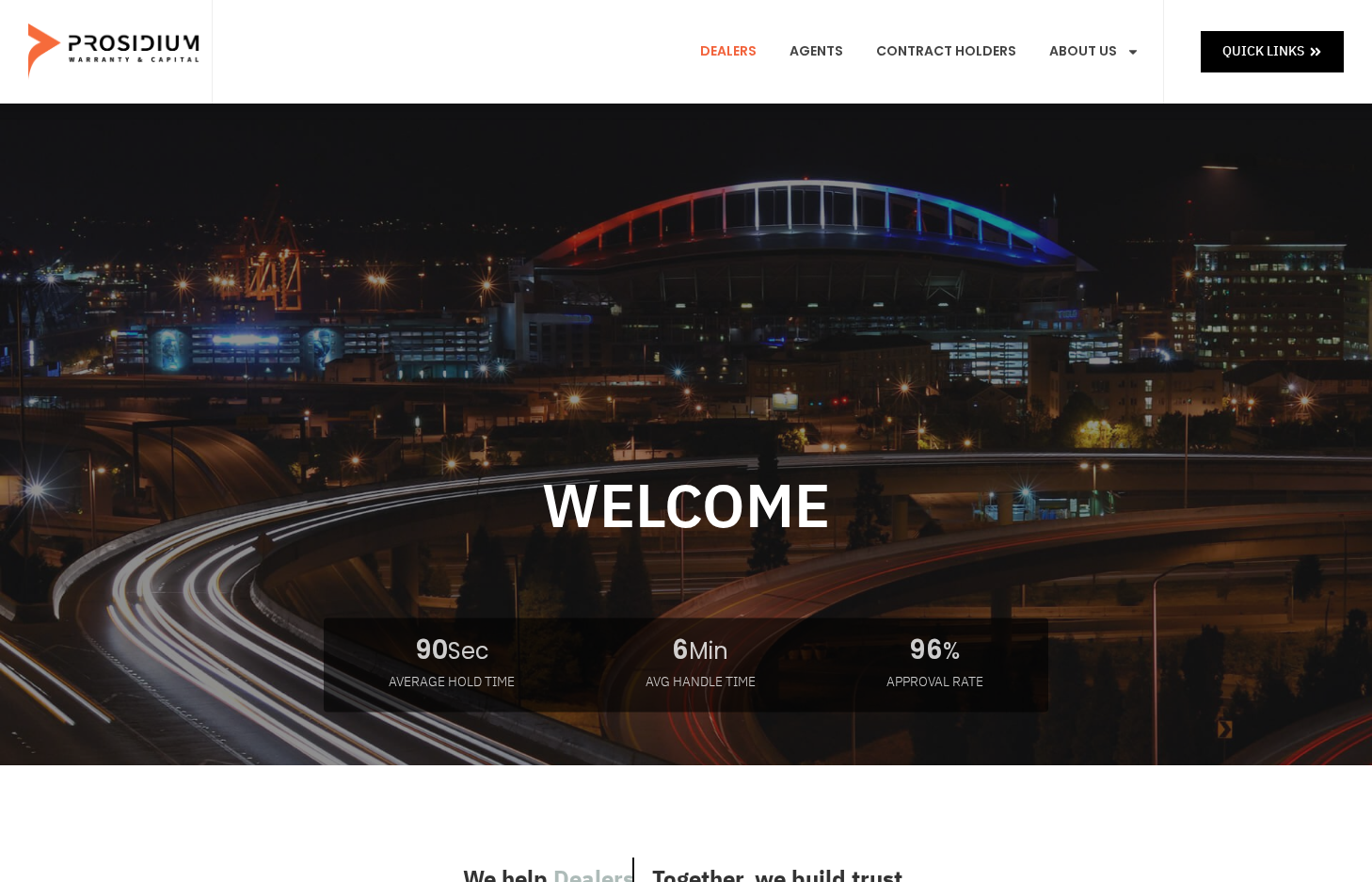
click at [747, 53] on link "Dealers" at bounding box center [729, 52] width 85 height 69
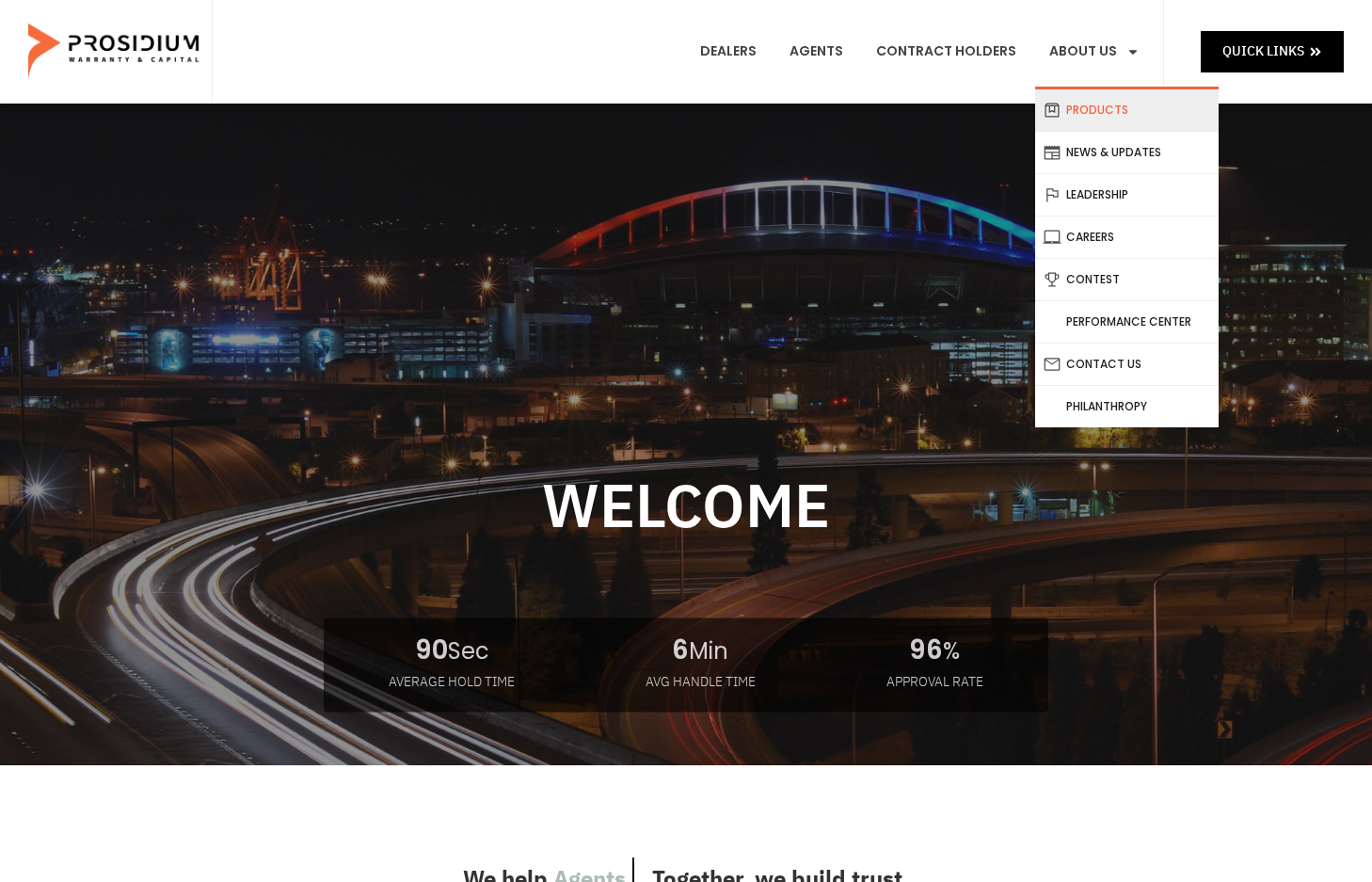
click at [1111, 107] on link "Products" at bounding box center [1126, 110] width 183 height 42
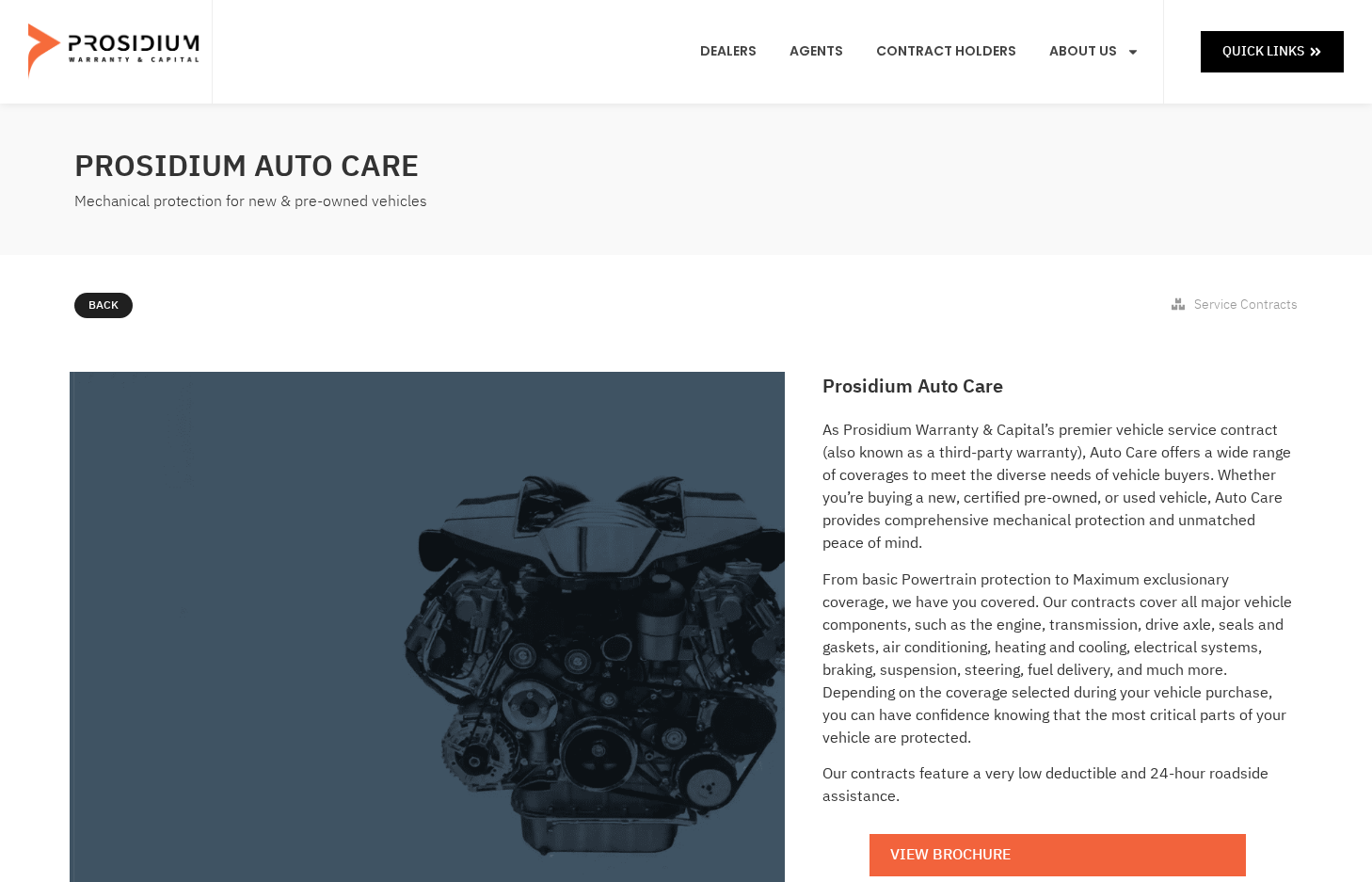
click at [1089, 283] on div "Back Service Contracts" at bounding box center [686, 309] width 1242 height 52
click at [1330, 833] on link at bounding box center [1326, 840] width 36 height 25
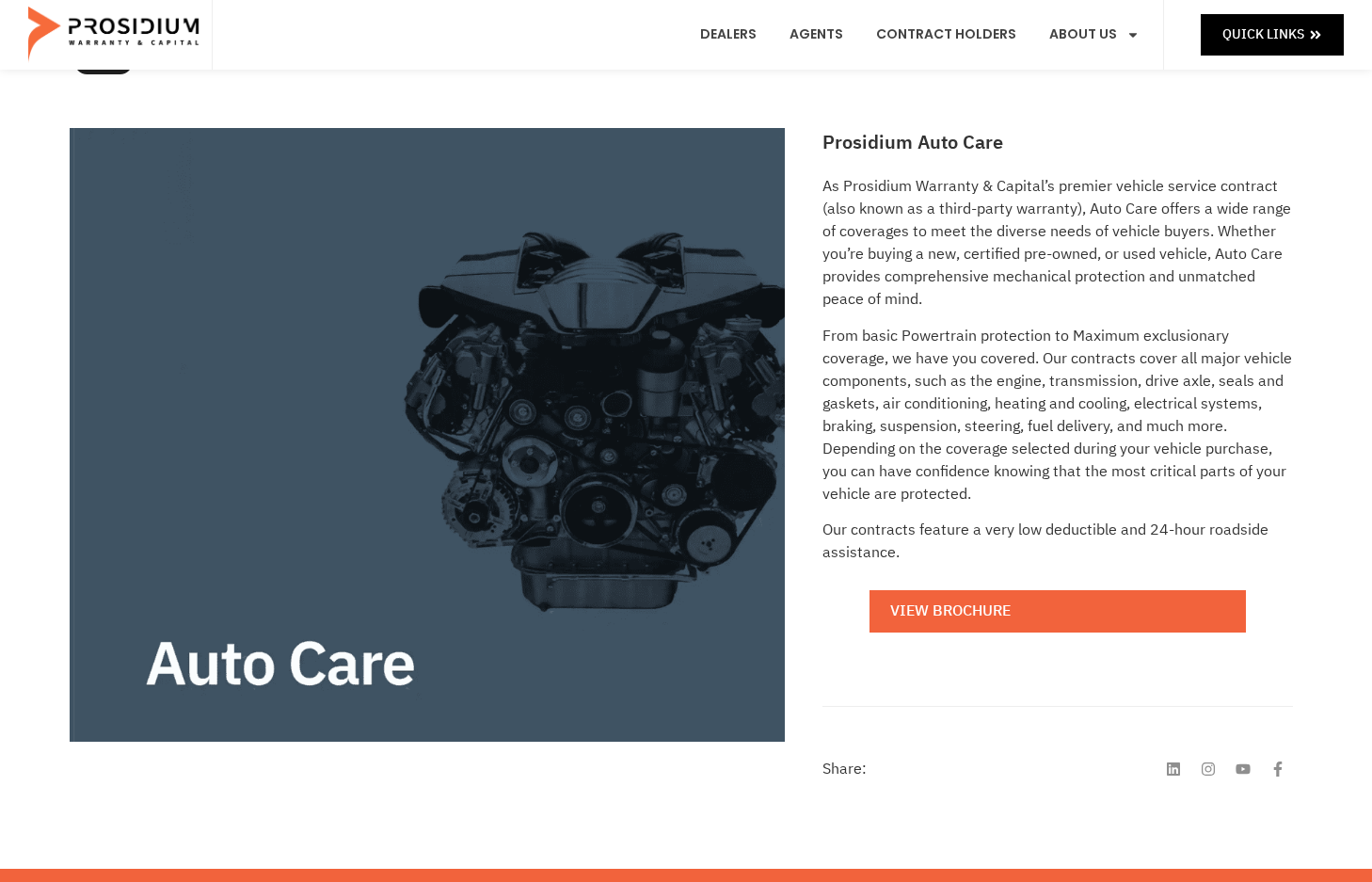
scroll to position [377, 0]
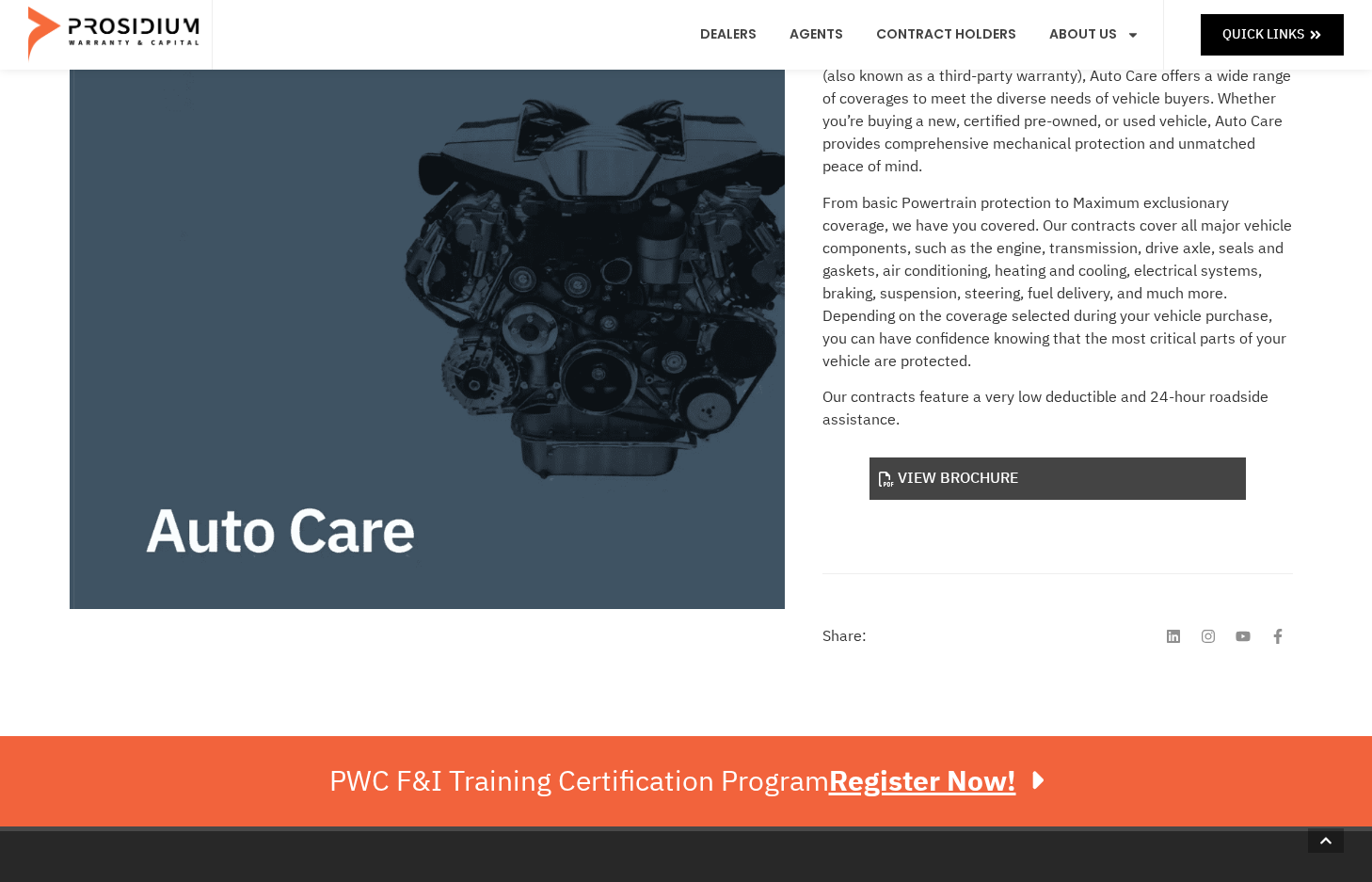
click at [1064, 481] on link "View Brochure" at bounding box center [1058, 479] width 376 height 43
